Goal: Transaction & Acquisition: Download file/media

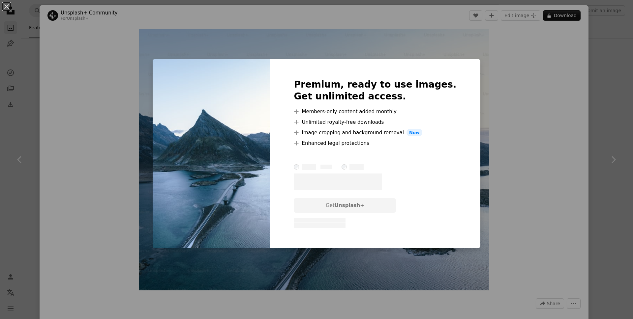
scroll to position [983, 0]
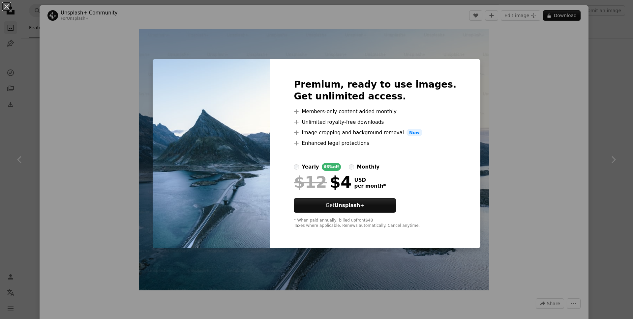
click at [480, 121] on div "An X shape Premium, ready to use images. Get unlimited access. A plus sign Memb…" at bounding box center [316, 159] width 633 height 319
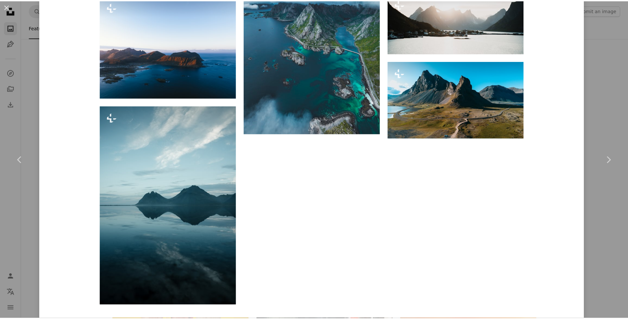
scroll to position [1069, 0]
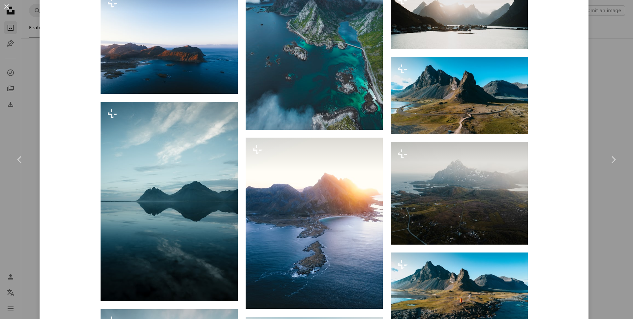
click at [620, 75] on div "An X shape Chevron left Chevron right Unsplash+ Community For Unsplash+ A heart…" at bounding box center [316, 159] width 633 height 319
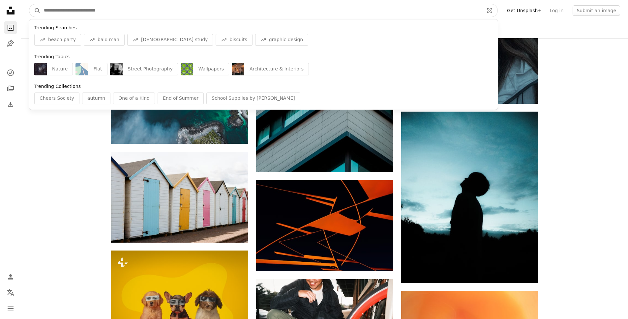
click at [314, 5] on input "Find visuals sitewide" at bounding box center [261, 10] width 441 height 13
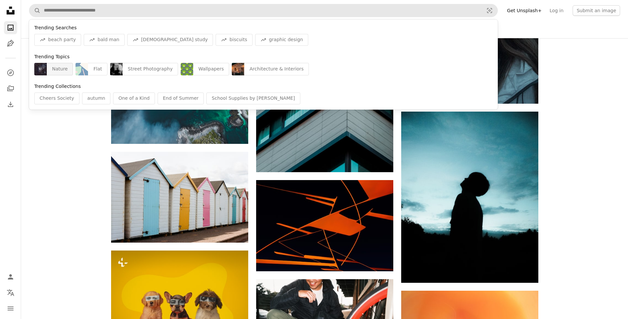
click at [54, 74] on div "Nature" at bounding box center [60, 69] width 26 height 13
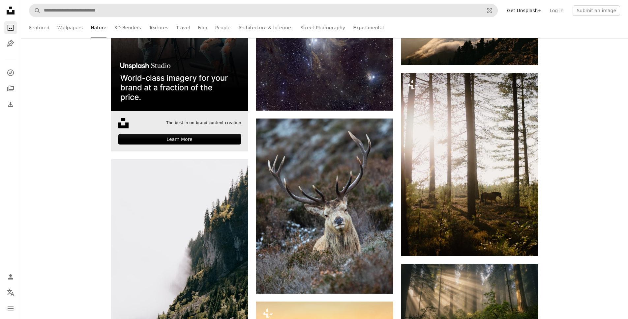
scroll to position [205, 0]
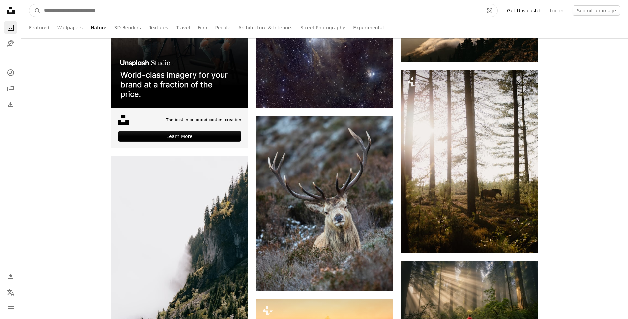
click at [167, 16] on input "Find visuals sitewide" at bounding box center [261, 10] width 441 height 13
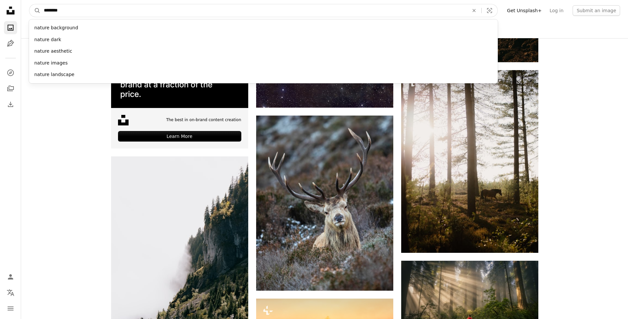
type input "*********"
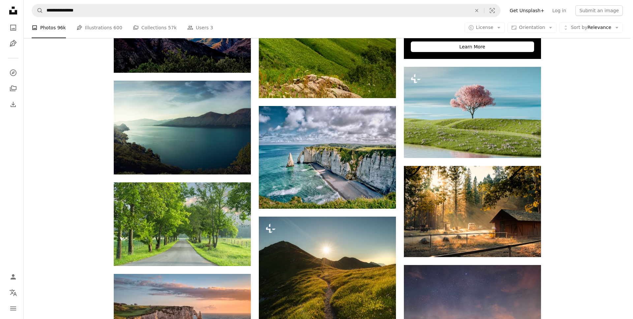
scroll to position [299, 0]
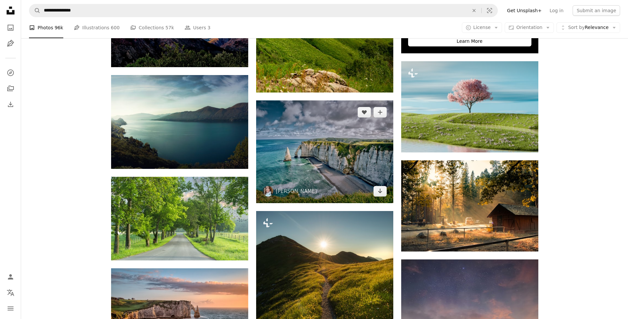
click at [319, 122] on img at bounding box center [324, 152] width 137 height 103
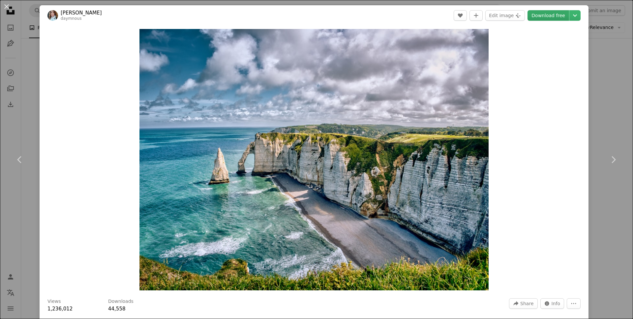
click at [545, 16] on link "Download free" at bounding box center [548, 15] width 42 height 11
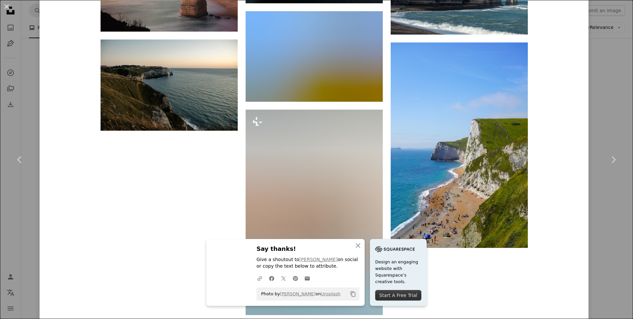
scroll to position [3082, 0]
